Goal: Information Seeking & Learning: Learn about a topic

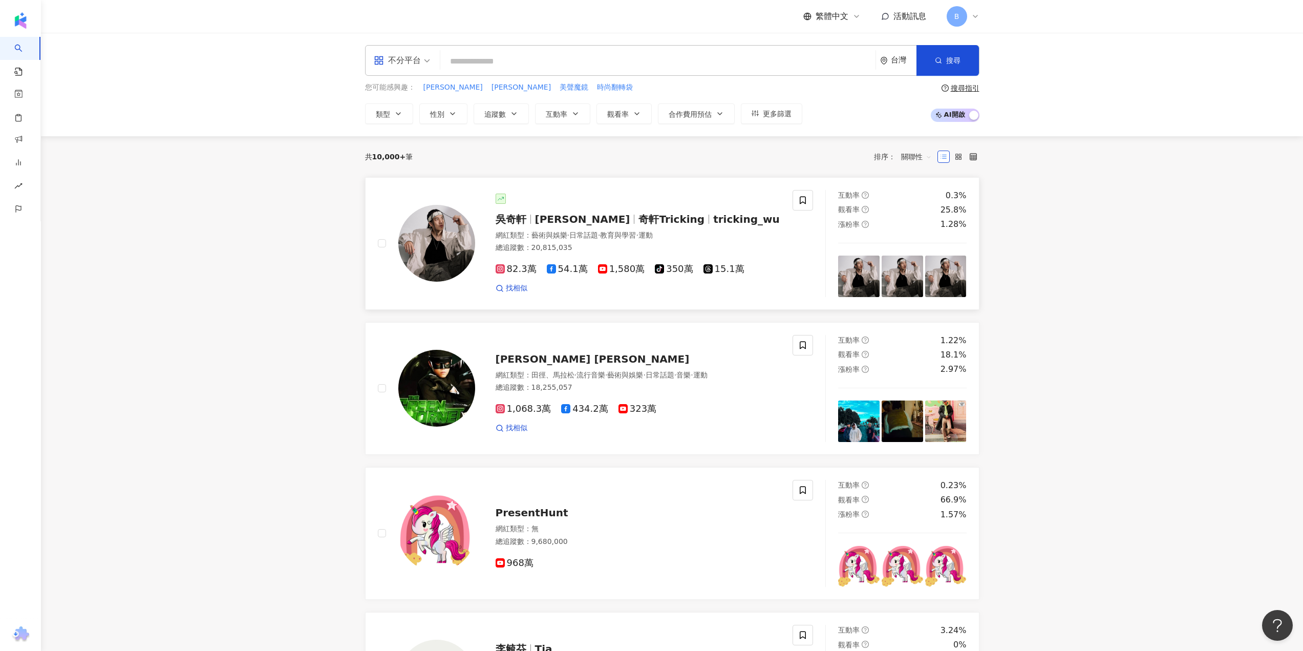
type input "**********"
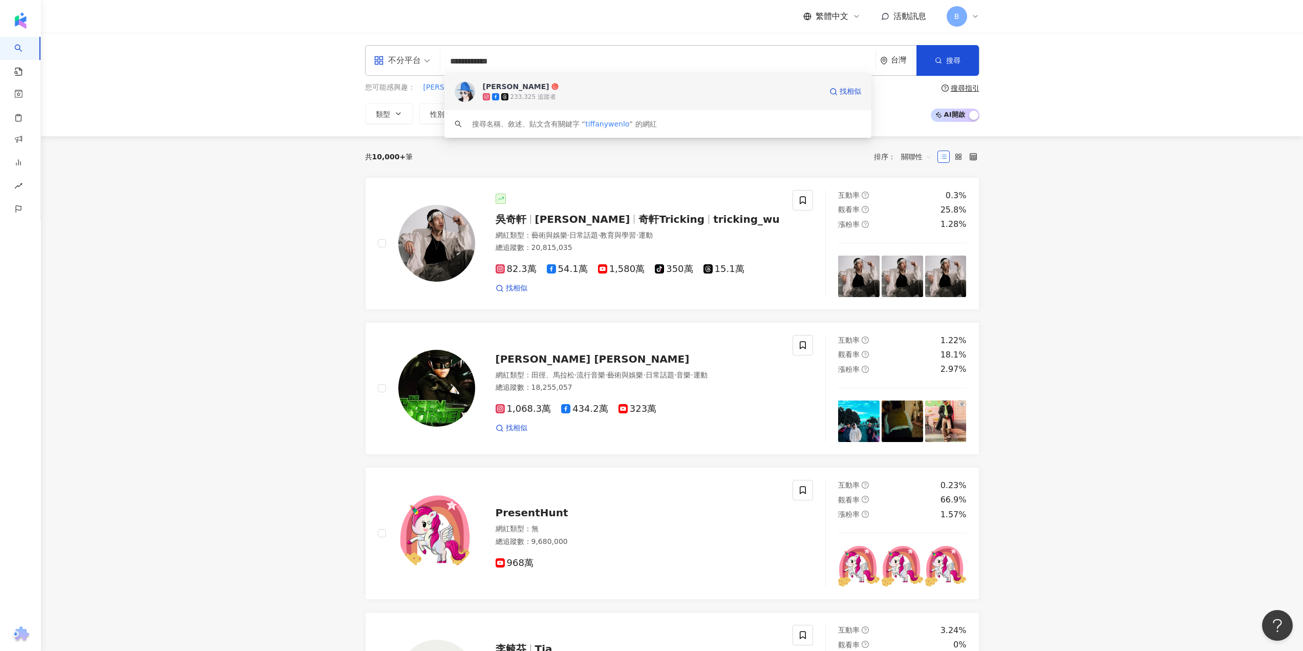
click at [620, 89] on span "[PERSON_NAME]" at bounding box center [652, 86] width 339 height 10
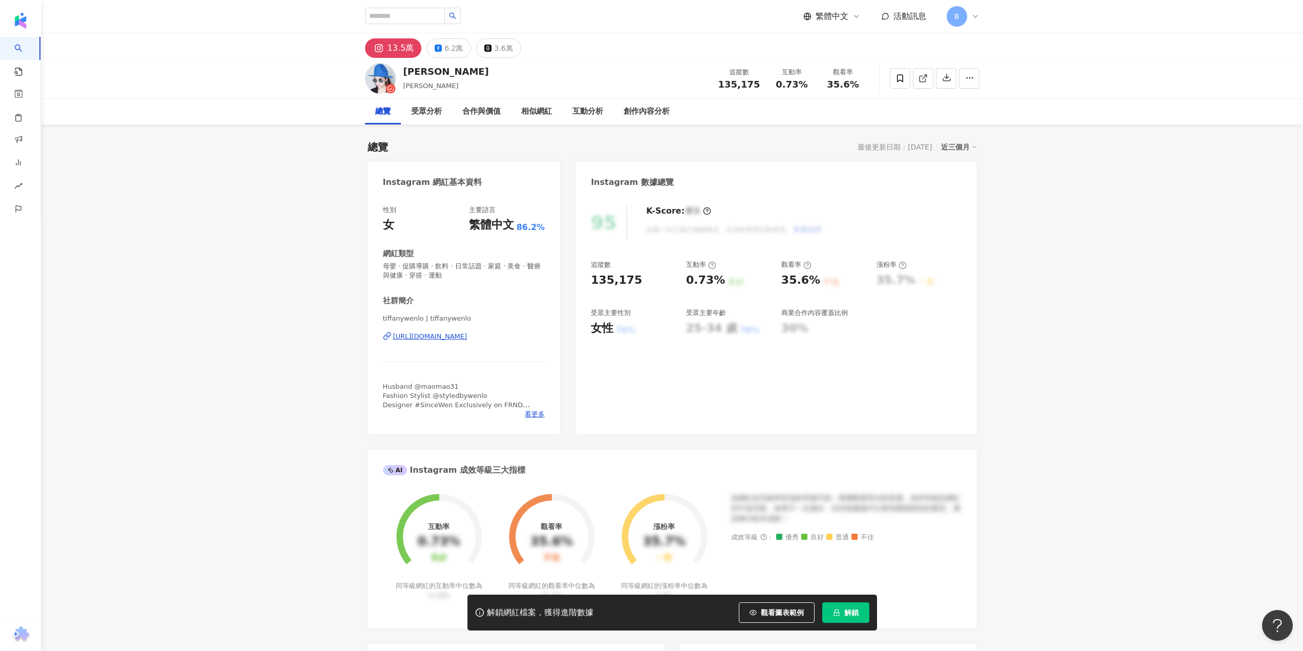
click at [848, 616] on span "解鎖" at bounding box center [851, 612] width 14 height 8
